Goal: Check status: Check status

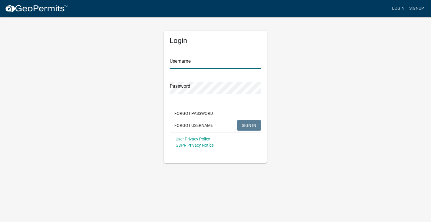
type input "ryancannon"
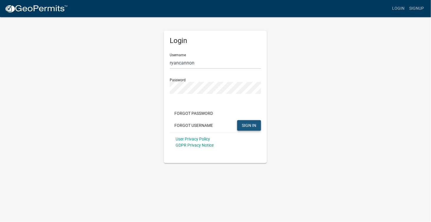
click at [254, 124] on span "SIGN IN" at bounding box center [249, 125] width 14 height 5
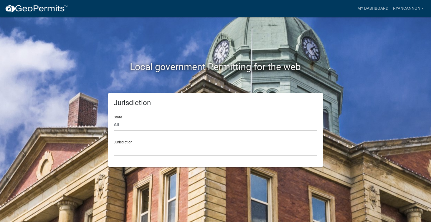
click at [183, 122] on select "All Colorado Georgia Indiana Iowa Kansas Minnesota Ohio South Carolina Wisconsin" at bounding box center [215, 125] width 203 height 12
select select "Georgia"
click at [114, 119] on select "All Colorado Georgia Indiana Iowa Kansas Minnesota Ohio South Carolina Wisconsin" at bounding box center [215, 125] width 203 height 12
click at [183, 145] on select "Cook County, Georgia Crawford County, Georgia Gilmer County, Georgia Haralson C…" at bounding box center [215, 150] width 203 height 12
click at [169, 196] on div "Local government Permitting for the web Jurisdiction State All Colorado Georgia…" at bounding box center [215, 111] width 431 height 222
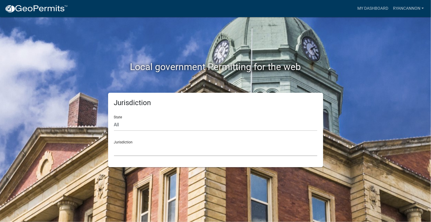
click at [160, 149] on select "Cook County, Georgia Crawford County, Georgia Gilmer County, Georgia Haralson C…" at bounding box center [215, 150] width 203 height 12
click at [130, 181] on div "Local government Permitting for the web Jurisdiction State All Colorado Georgia…" at bounding box center [215, 111] width 431 height 222
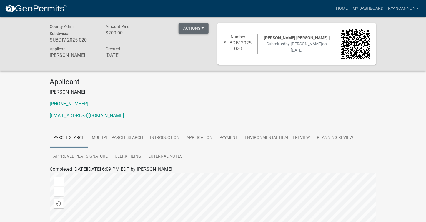
click at [202, 27] on button "Actions" at bounding box center [194, 28] width 30 height 11
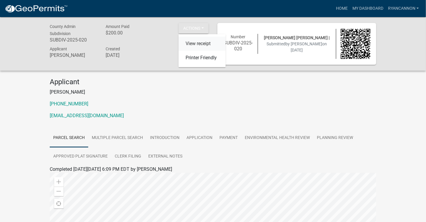
click at [200, 40] on link "View receipt" at bounding box center [202, 44] width 47 height 14
